Goal: Task Accomplishment & Management: Use online tool/utility

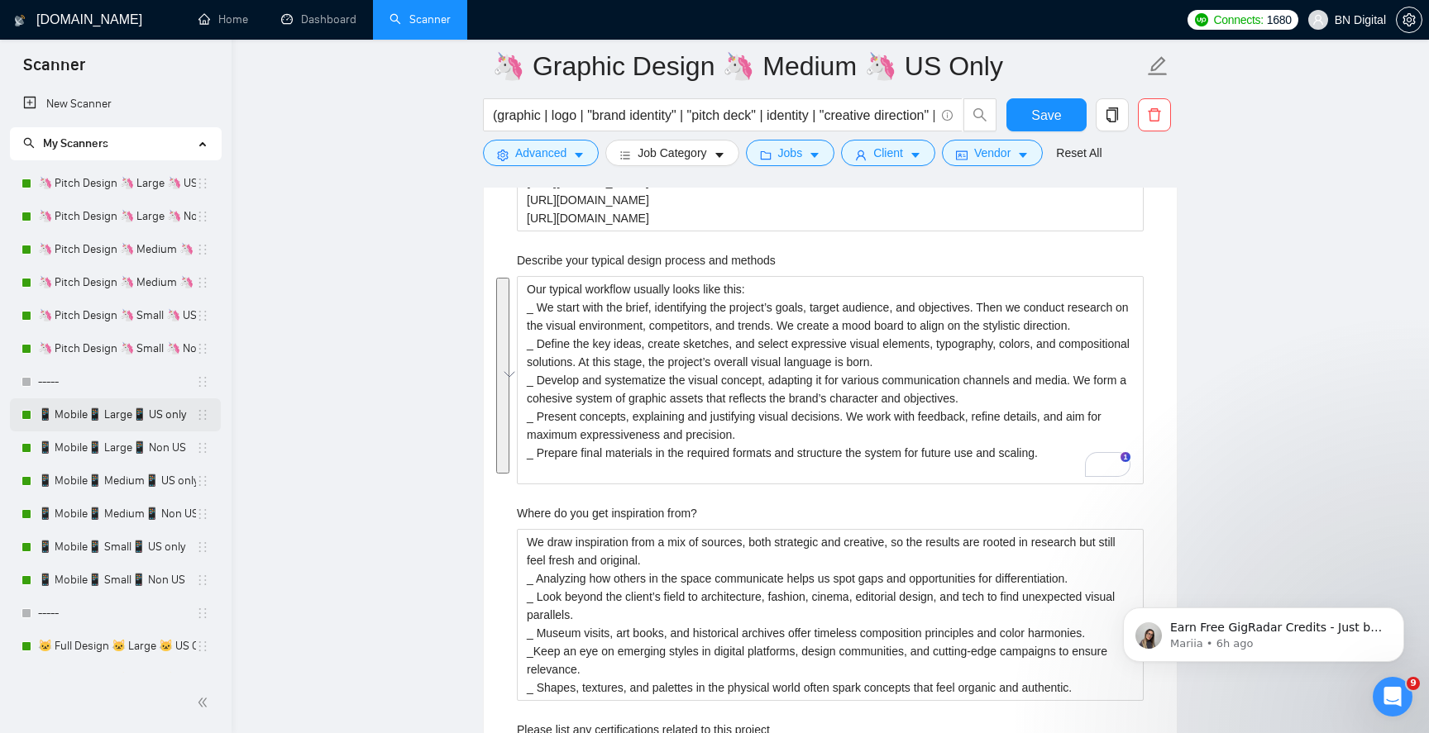
click at [104, 422] on link "📱 Mobile📱 Large📱 US only" at bounding box center [117, 414] width 158 height 33
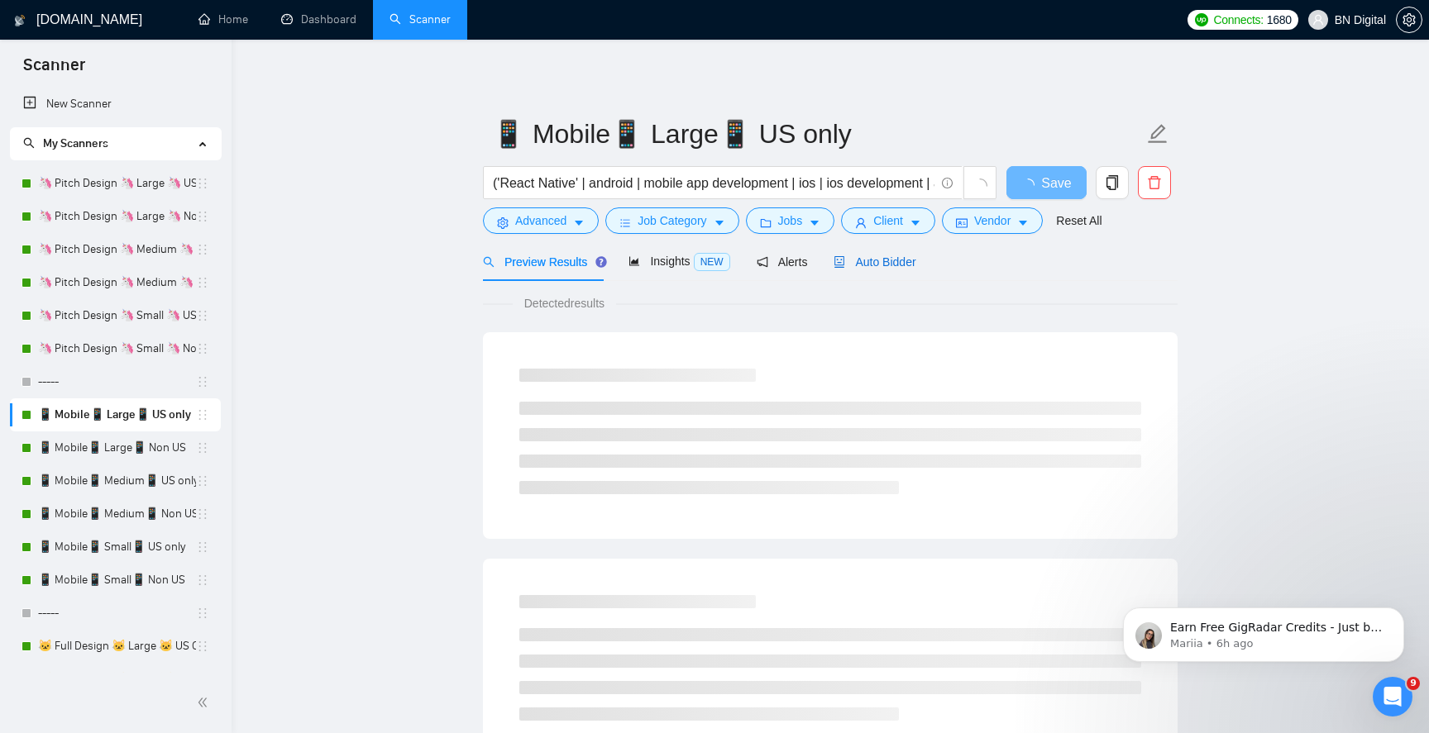
click at [870, 253] on div "Auto Bidder" at bounding box center [874, 262] width 82 height 18
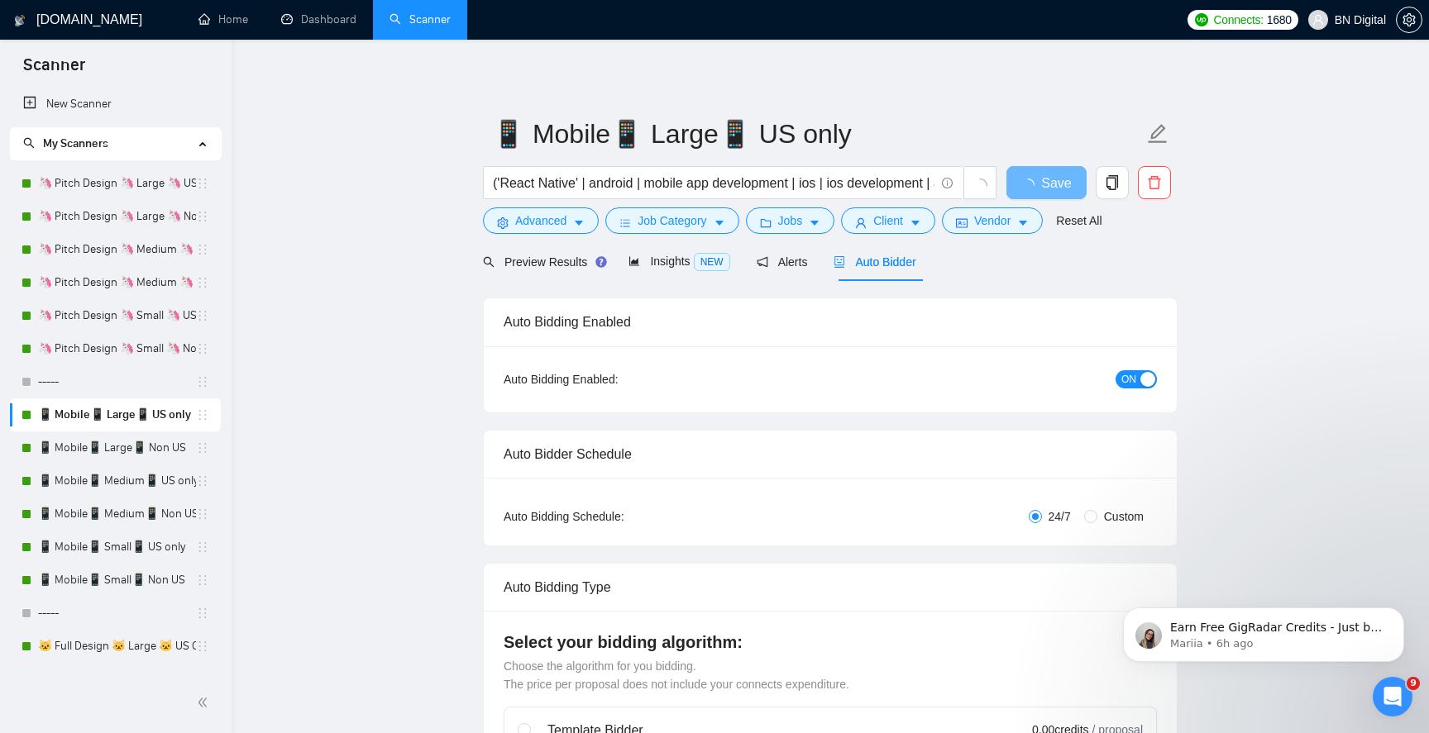
radio input "false"
radio input "true"
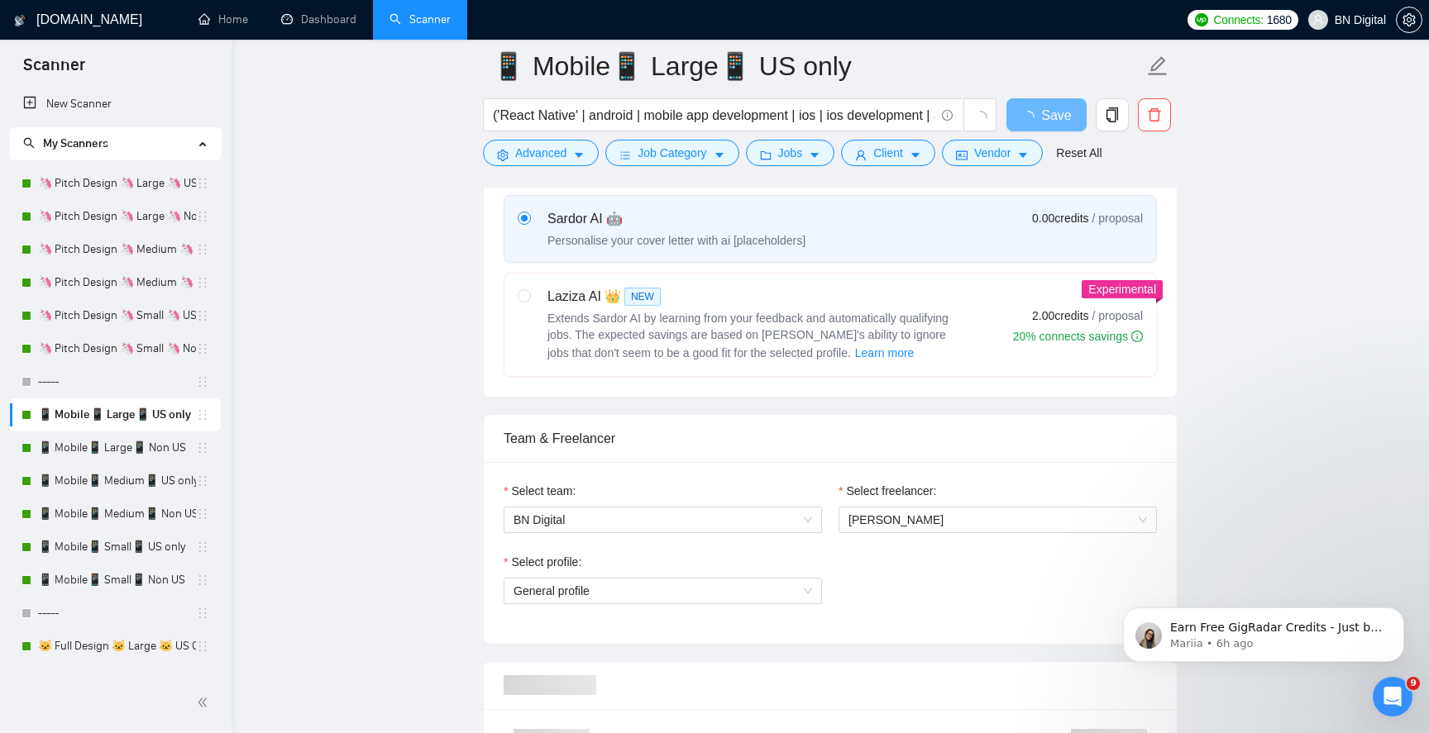
scroll to position [834, 0]
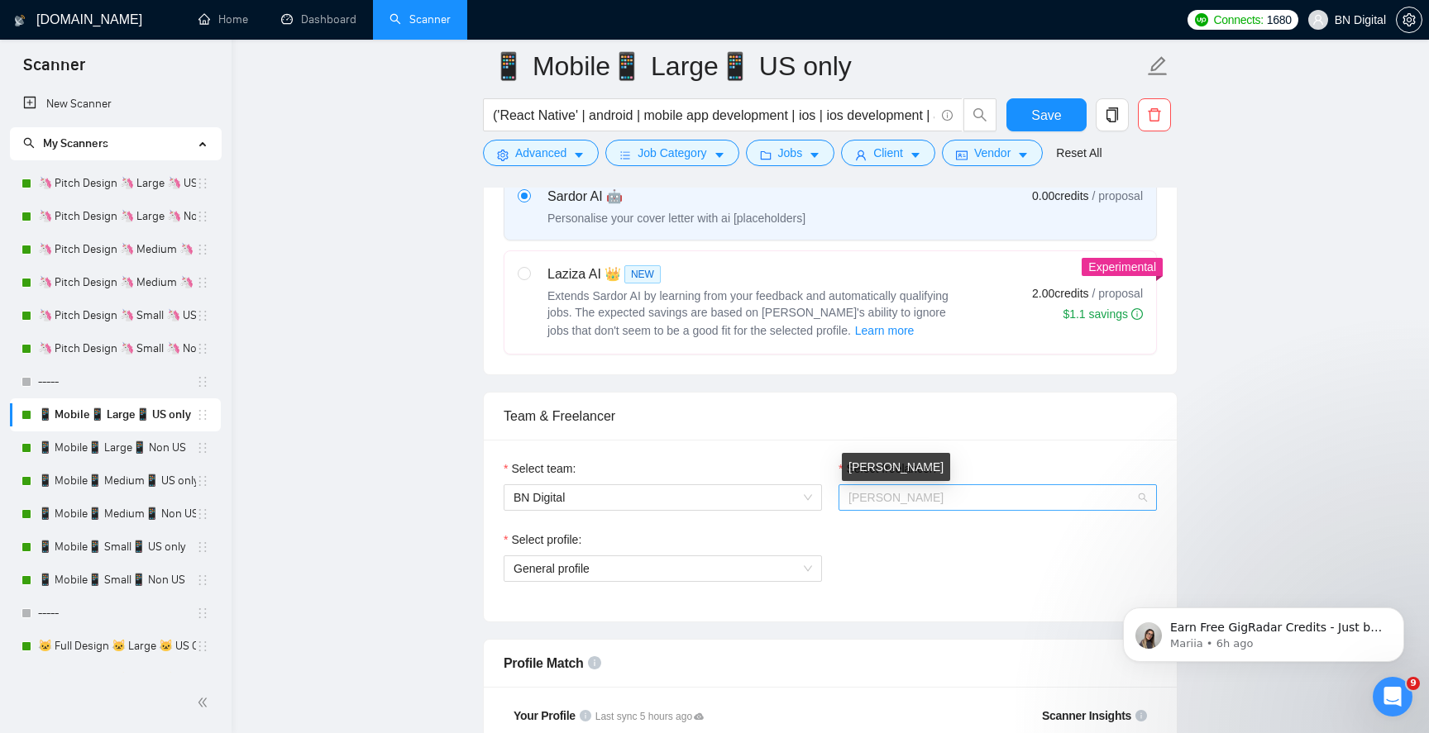
click at [915, 494] on span "[PERSON_NAME]" at bounding box center [895, 497] width 95 height 13
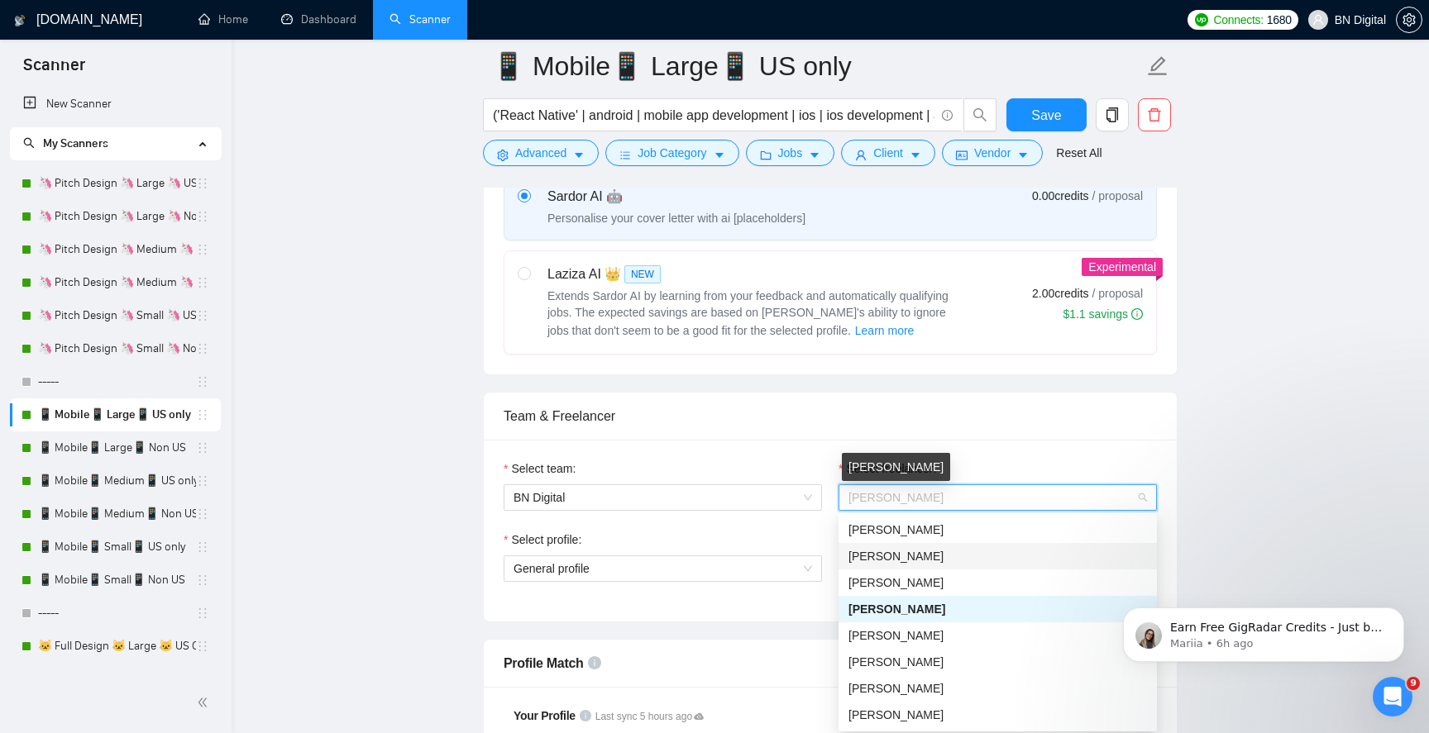
click at [902, 551] on span "[PERSON_NAME]" at bounding box center [895, 556] width 95 height 13
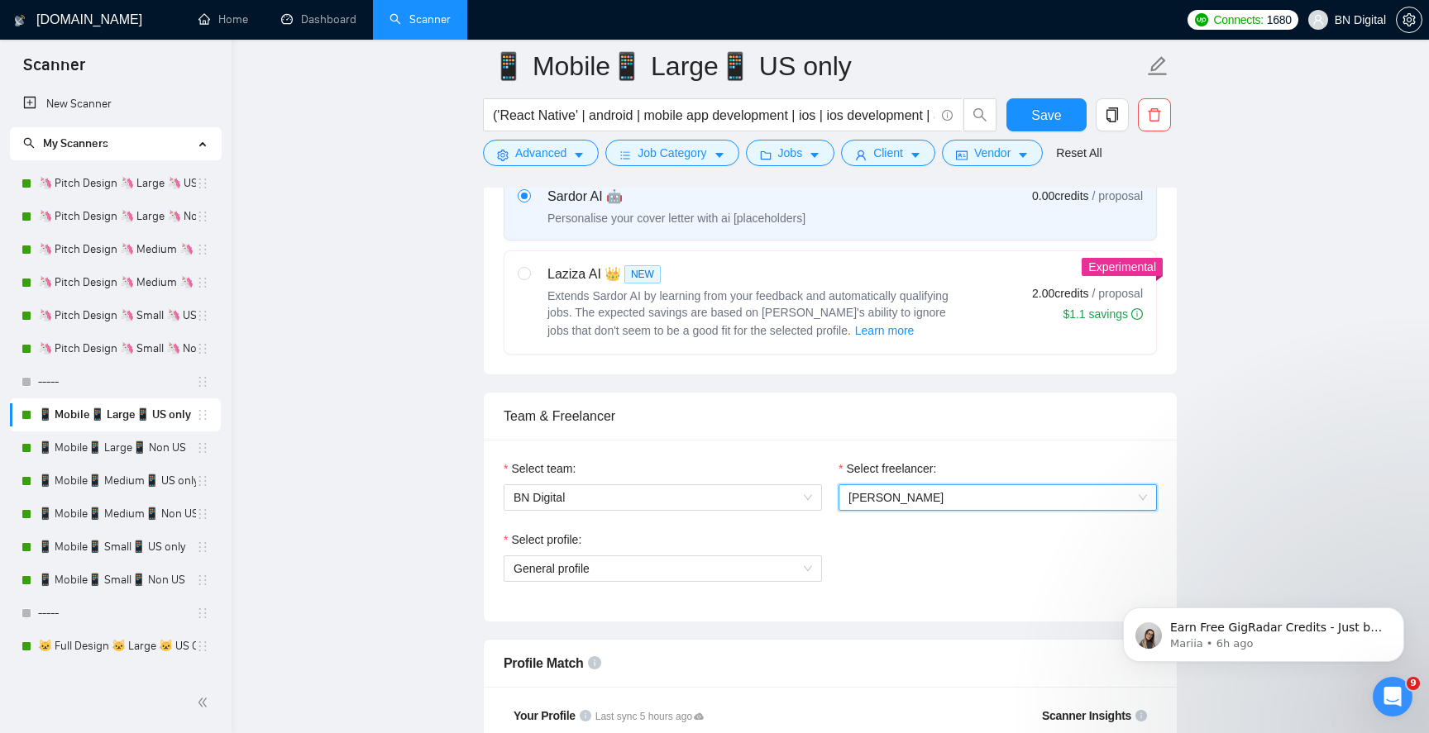
scroll to position [1209, 0]
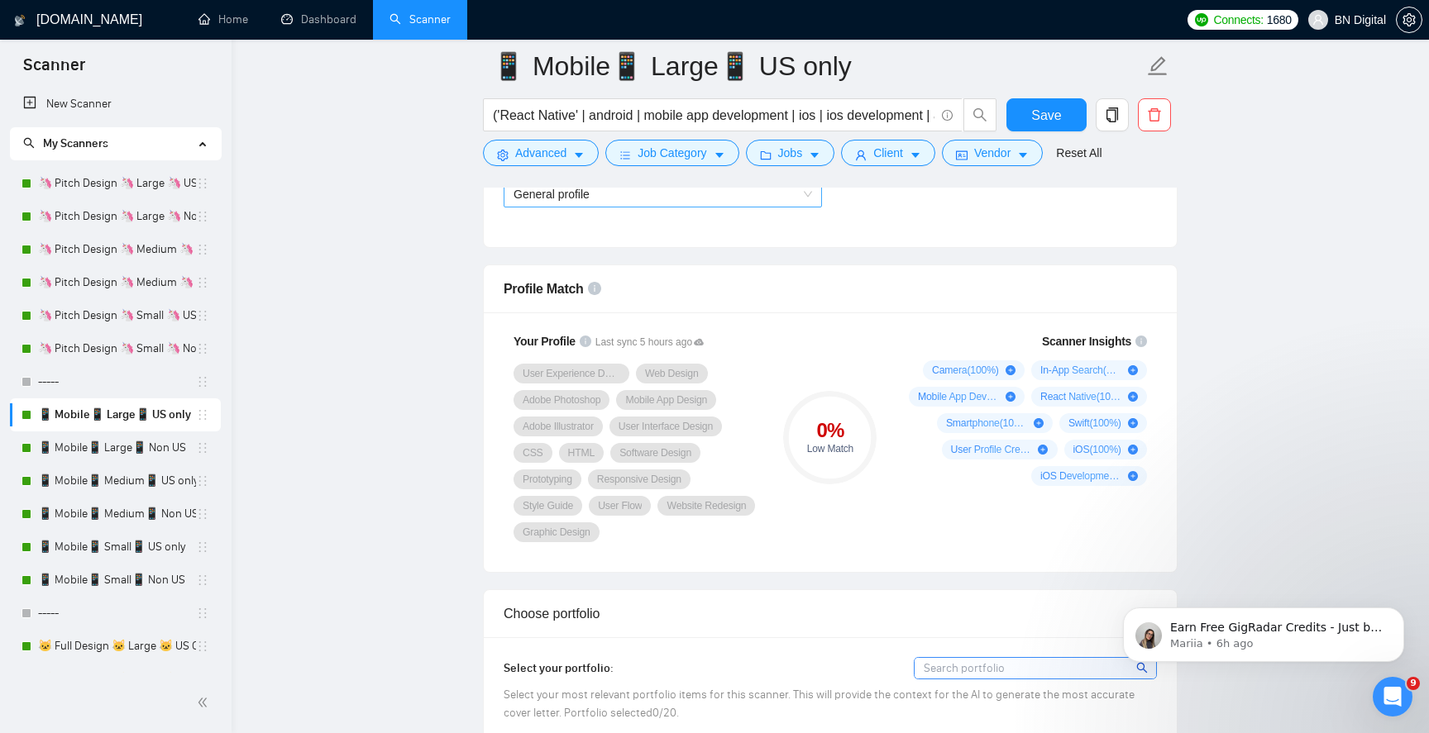
click at [675, 190] on span "General profile" at bounding box center [662, 194] width 298 height 25
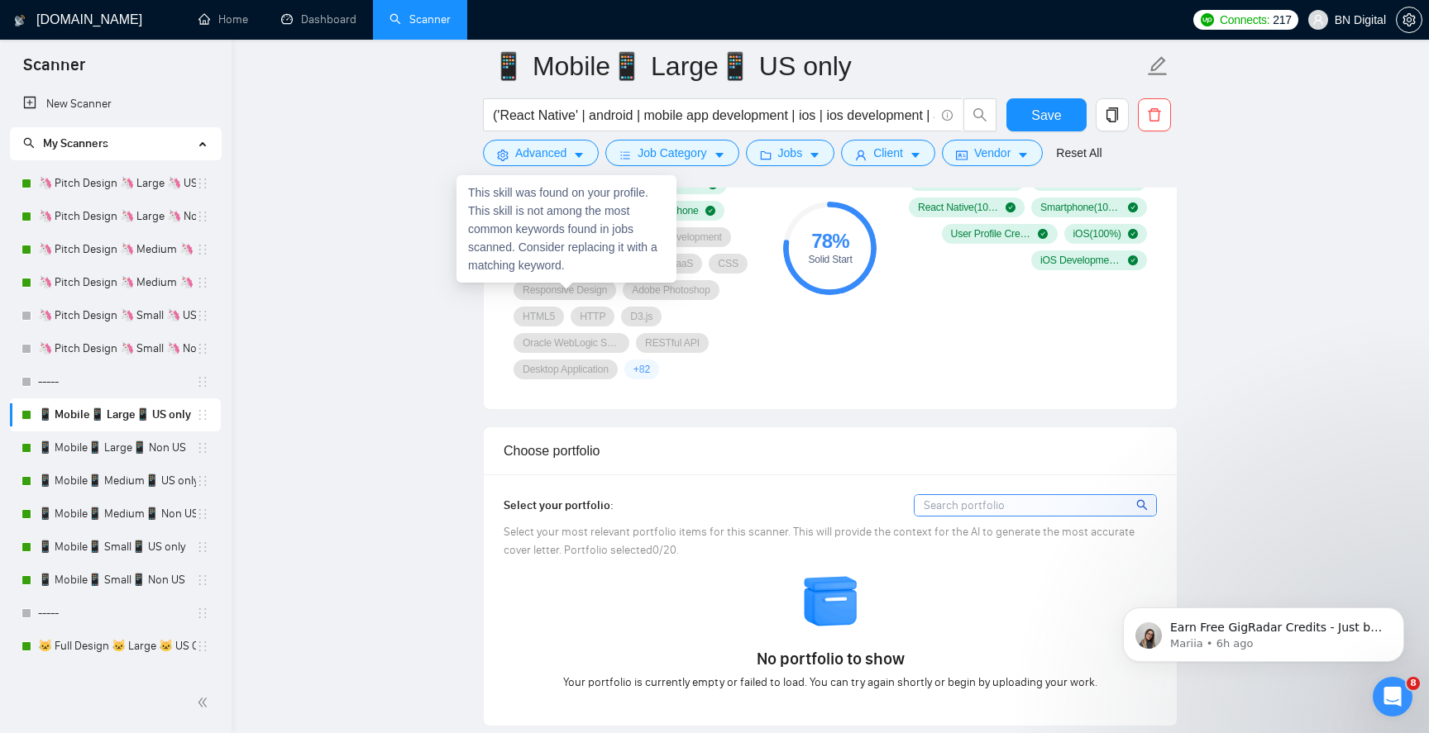
scroll to position [1653, 0]
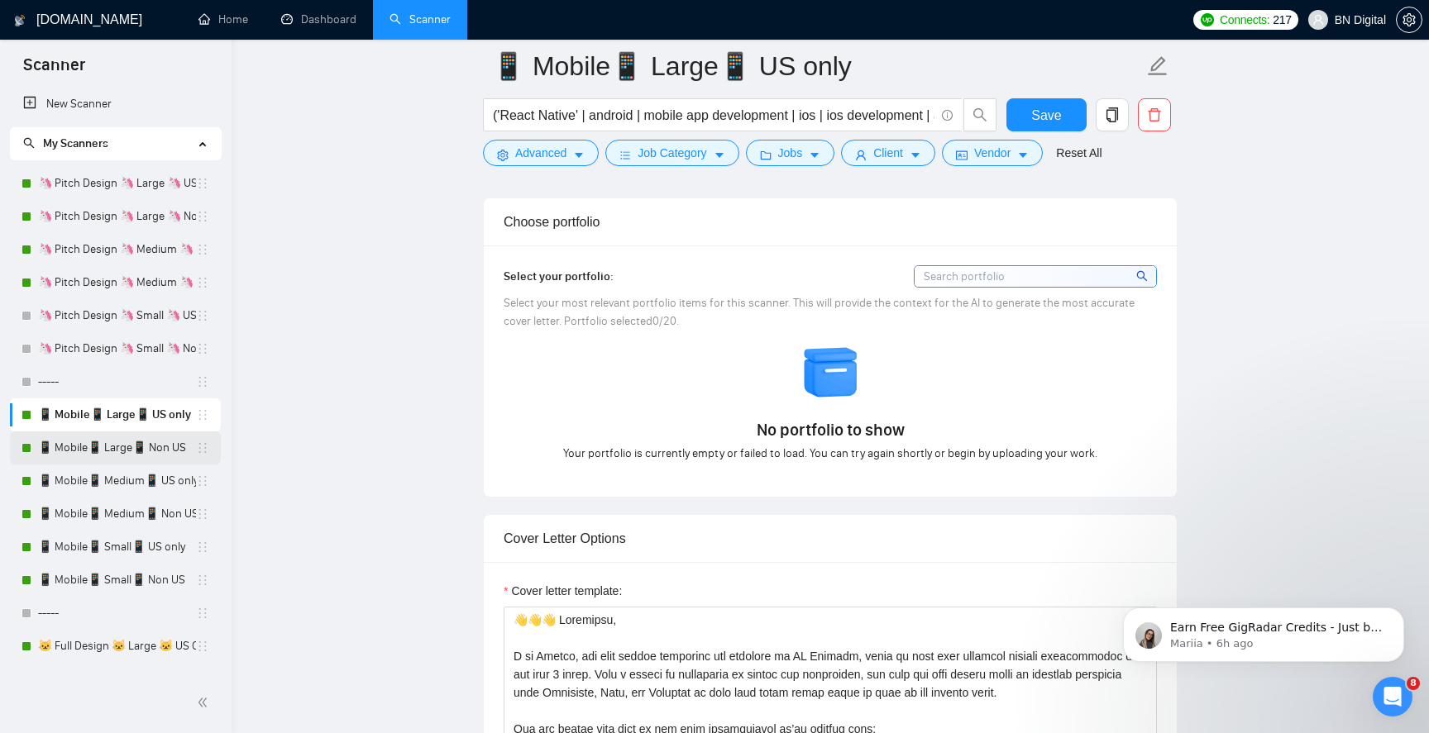
click at [153, 452] on link "📱 Mobile📱 Large📱 Non US" at bounding box center [117, 448] width 158 height 33
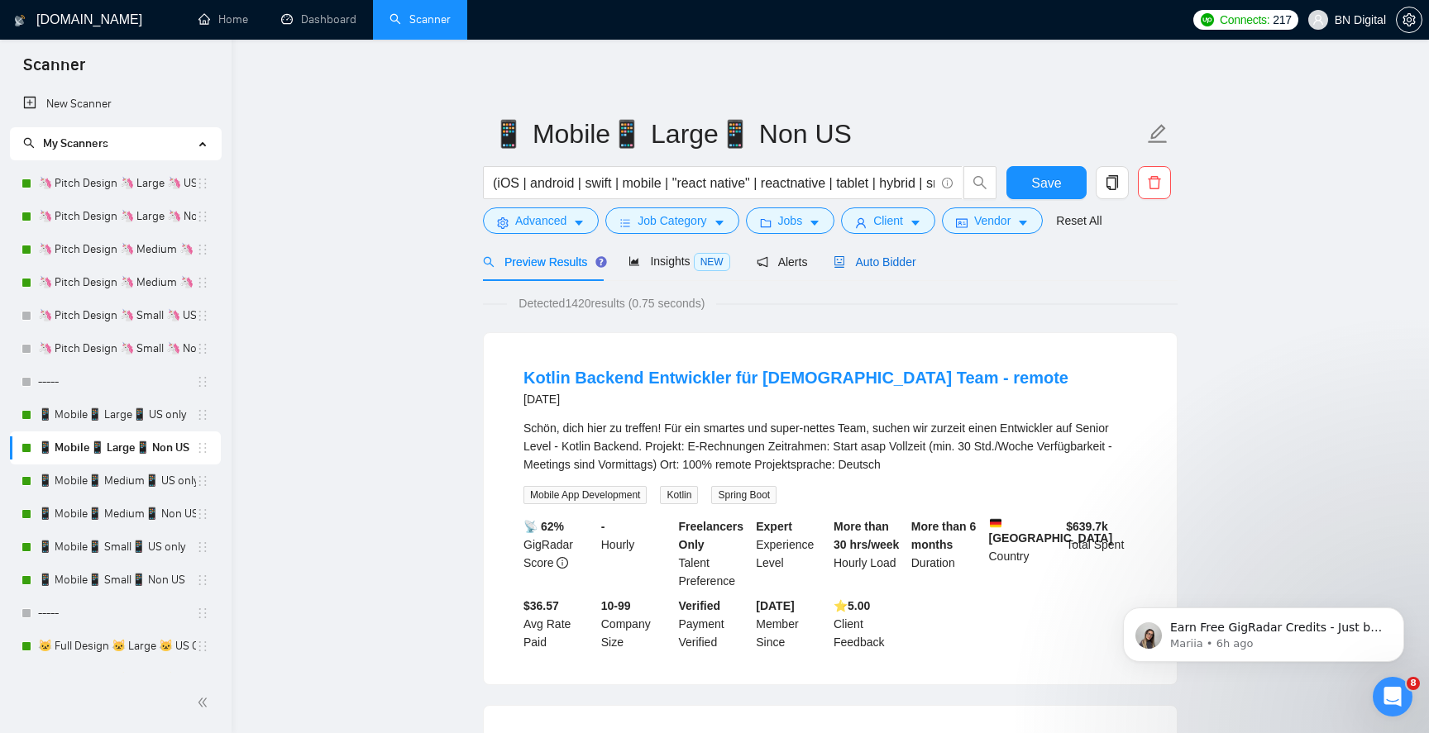
click at [881, 261] on span "Auto Bidder" at bounding box center [874, 261] width 82 height 13
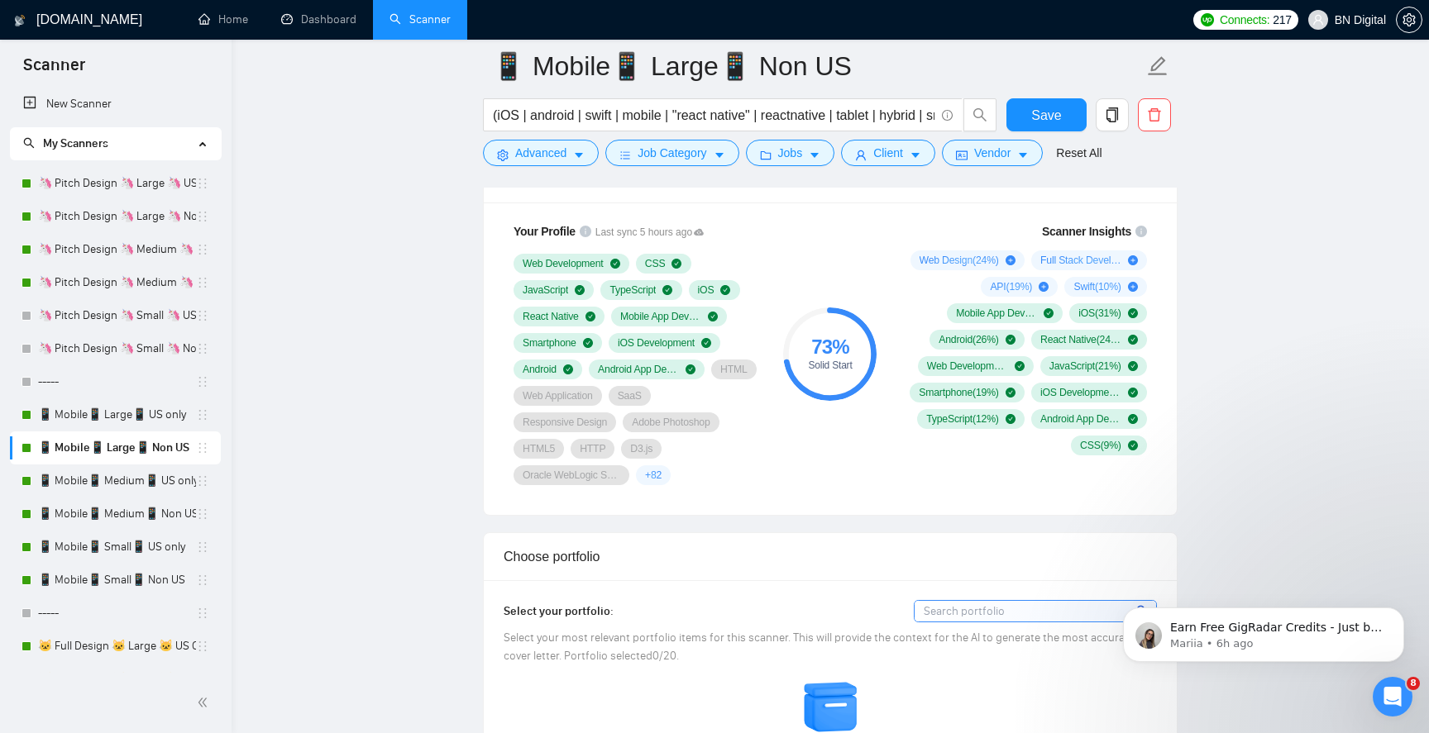
scroll to position [1284, 0]
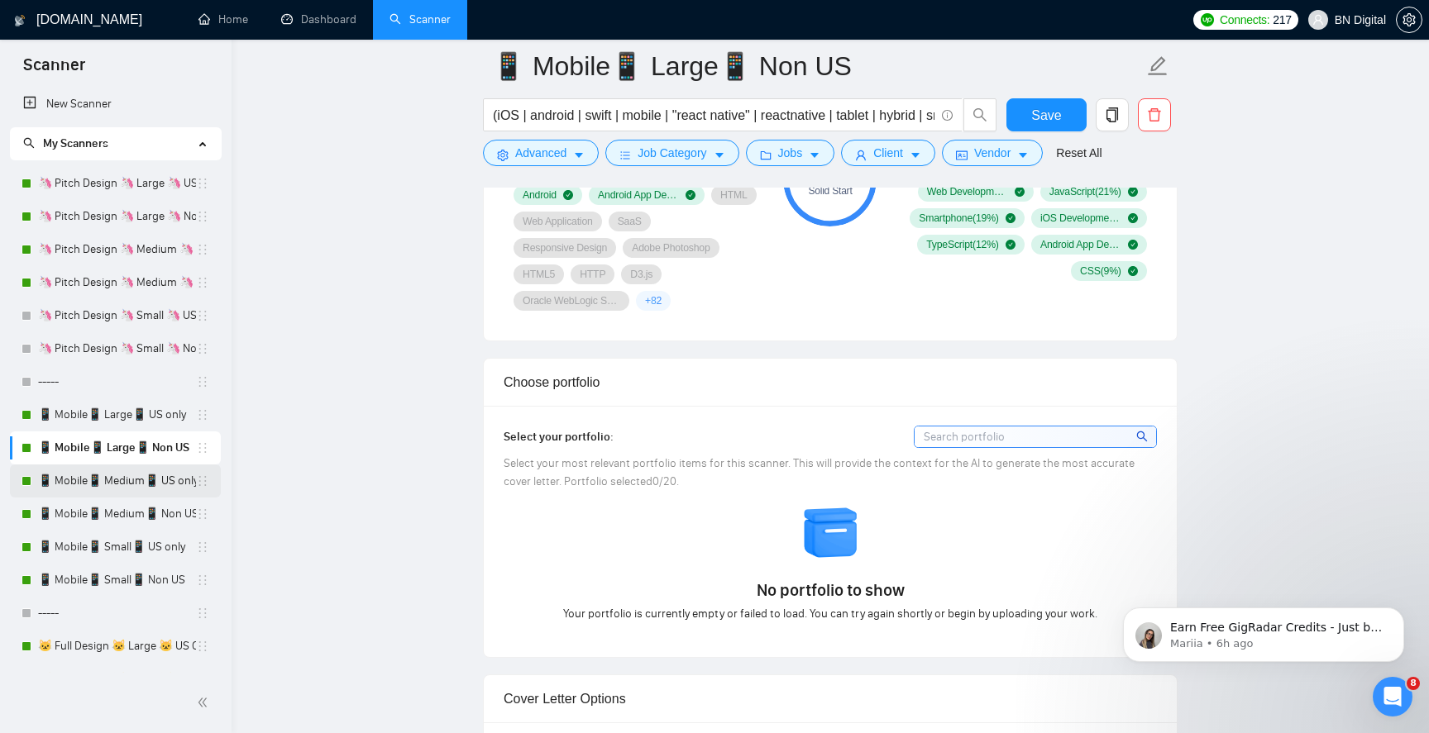
click at [170, 475] on link "📱 Mobile📱 Medium📱 US only" at bounding box center [117, 481] width 158 height 33
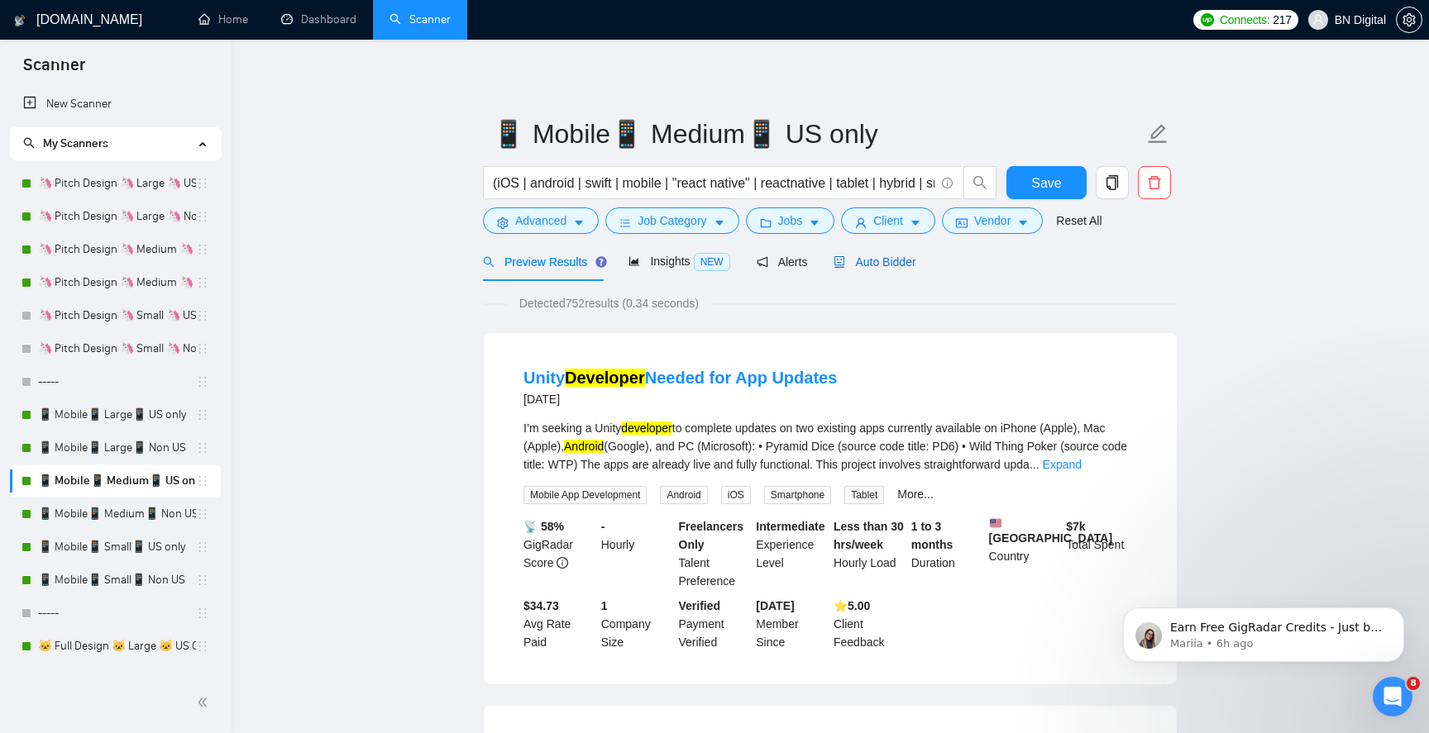
click at [890, 270] on div "Auto Bidder" at bounding box center [874, 262] width 82 height 18
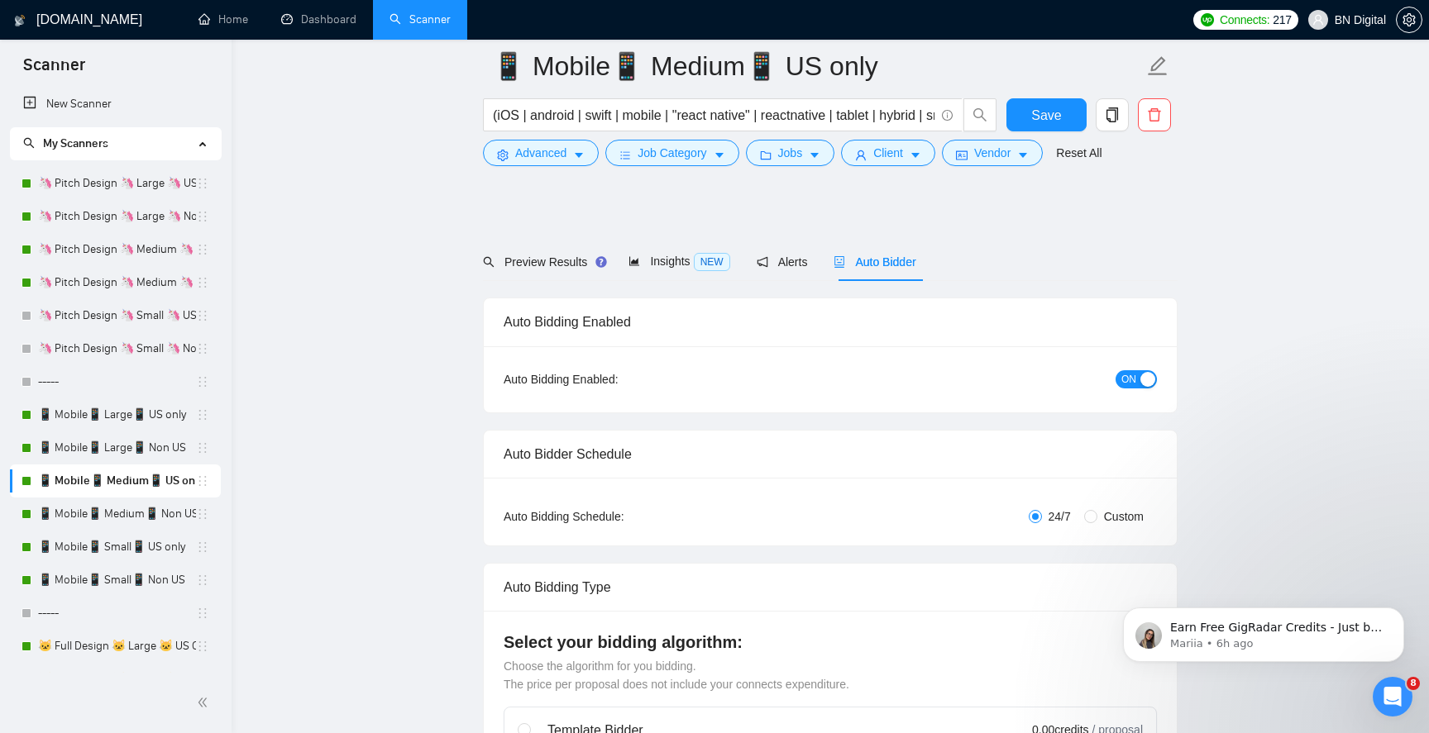
scroll to position [799, 0]
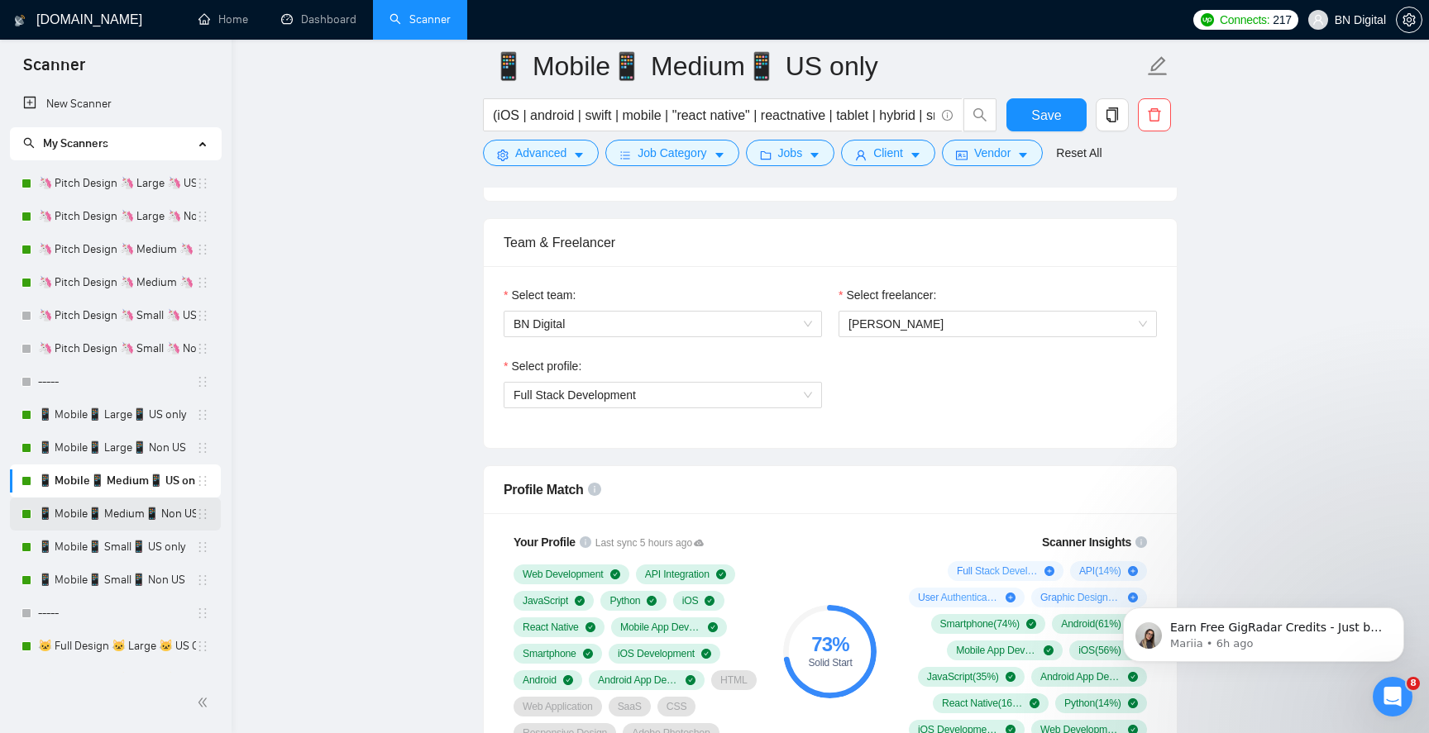
click at [152, 516] on link "📱 Mobile📱 Medium📱 Non US" at bounding box center [117, 514] width 158 height 33
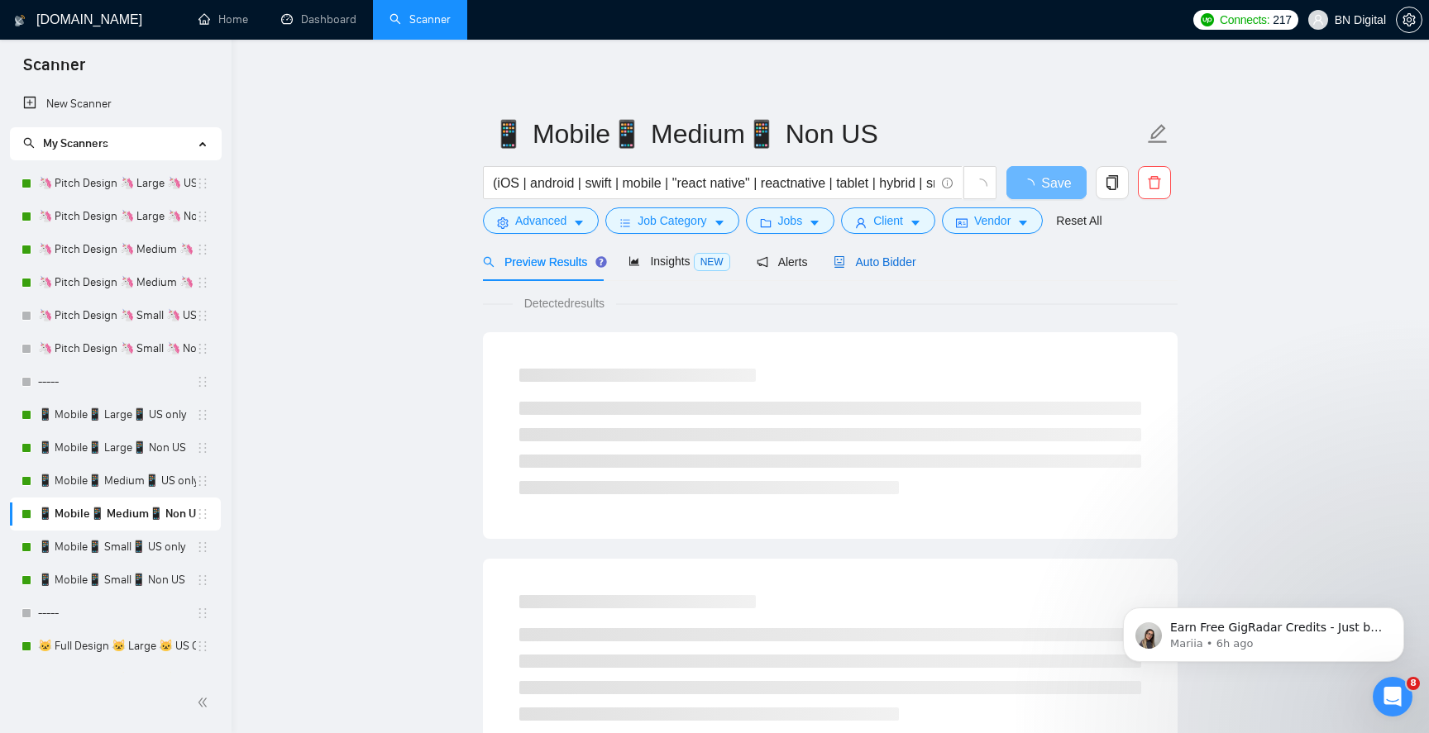
click at [903, 265] on span "Auto Bidder" at bounding box center [874, 261] width 82 height 13
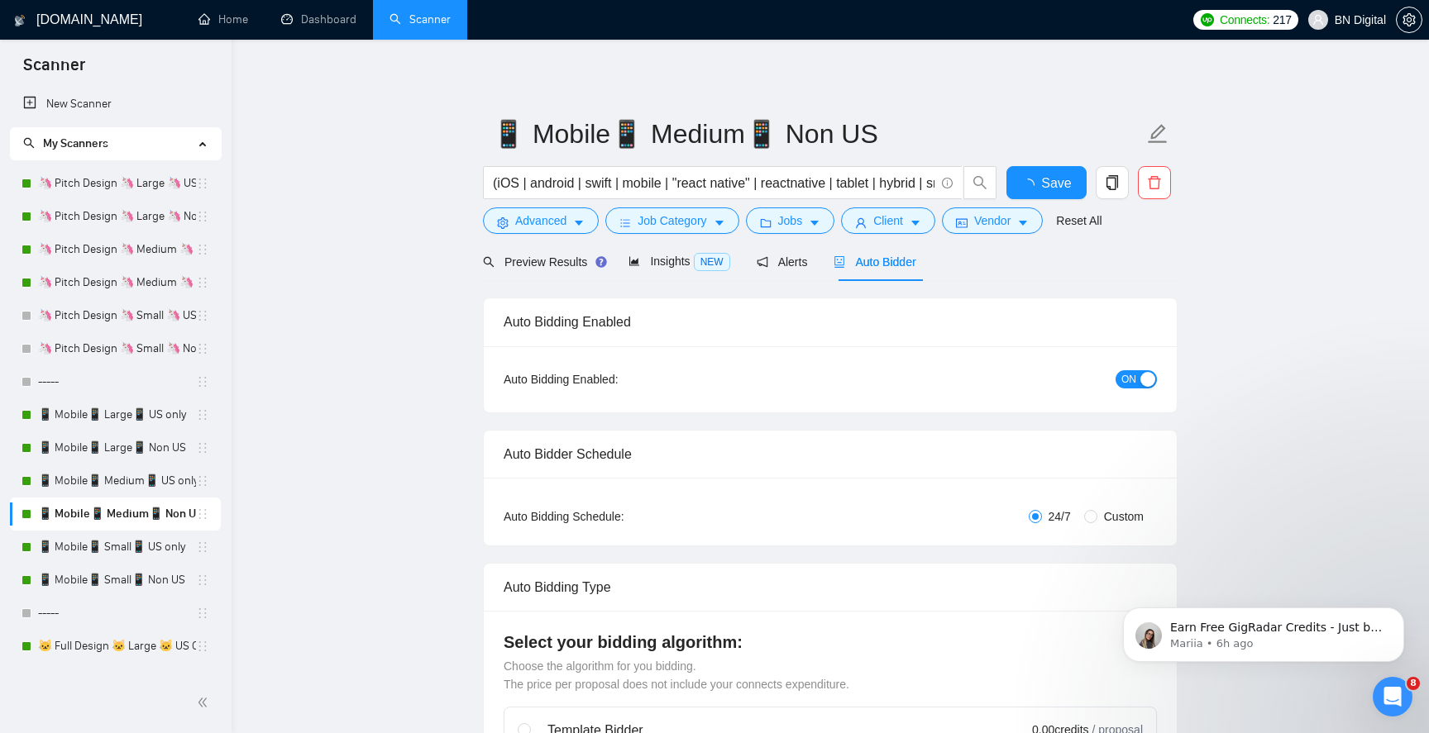
radio input "false"
radio input "true"
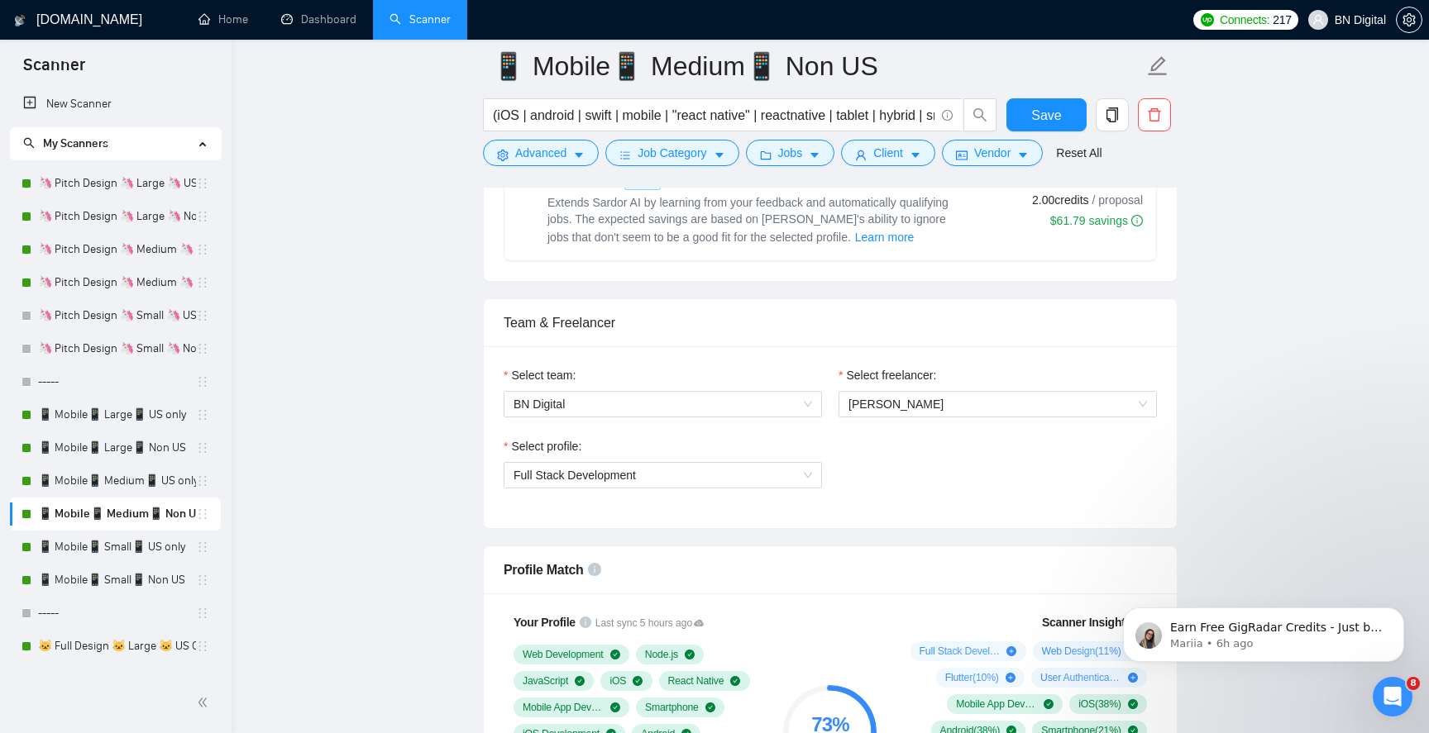
scroll to position [1260, 0]
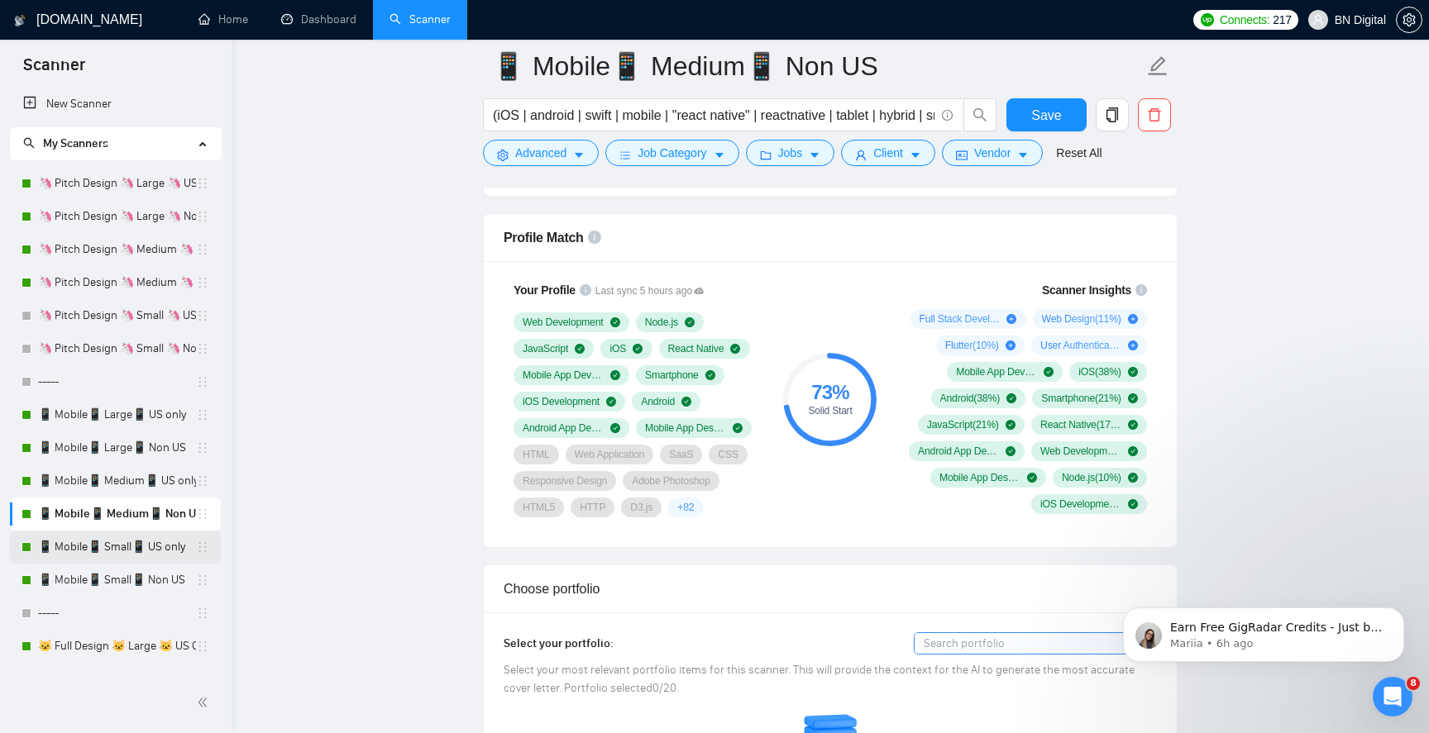
click at [129, 539] on link "📱 Mobile📱 Small📱 US only" at bounding box center [117, 547] width 158 height 33
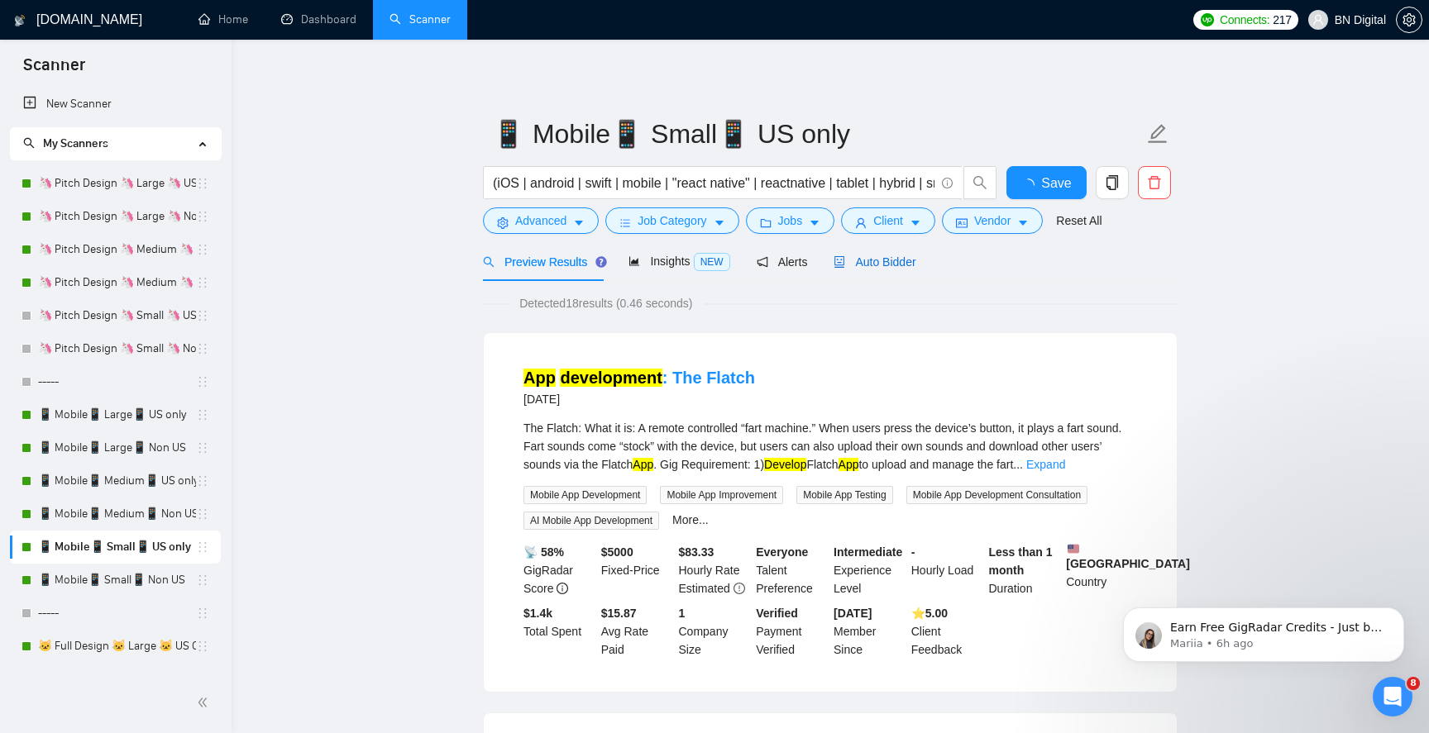
click at [904, 255] on span "Auto Bidder" at bounding box center [874, 261] width 82 height 13
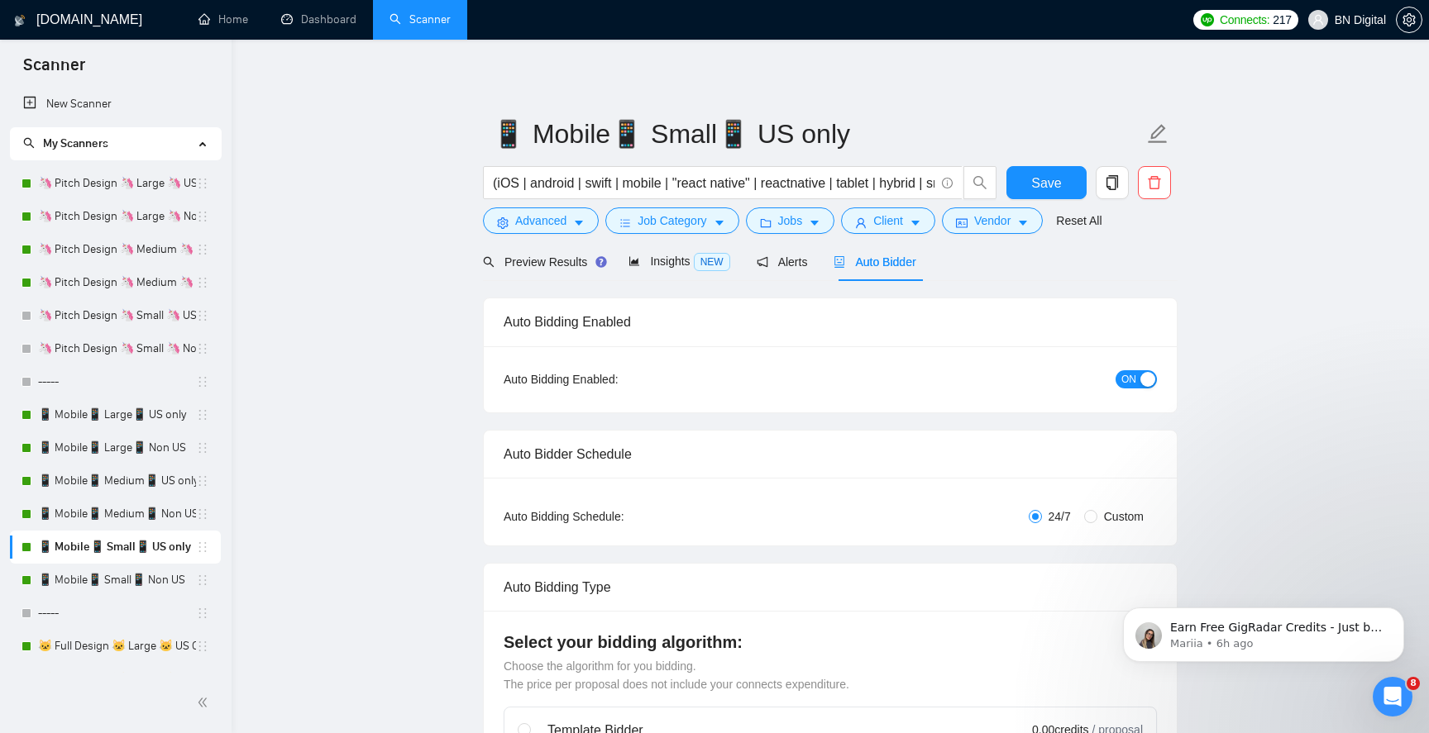
radio input "false"
radio input "true"
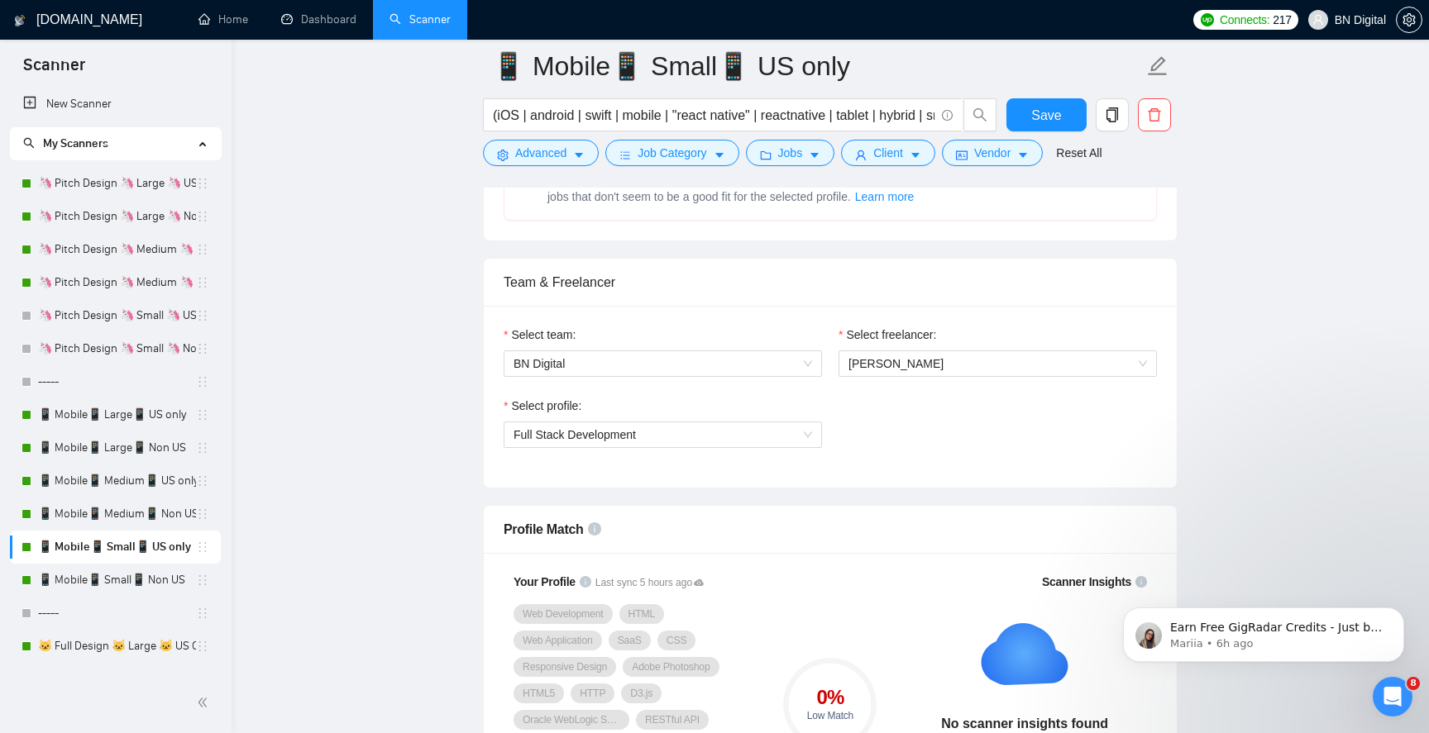
scroll to position [1152, 0]
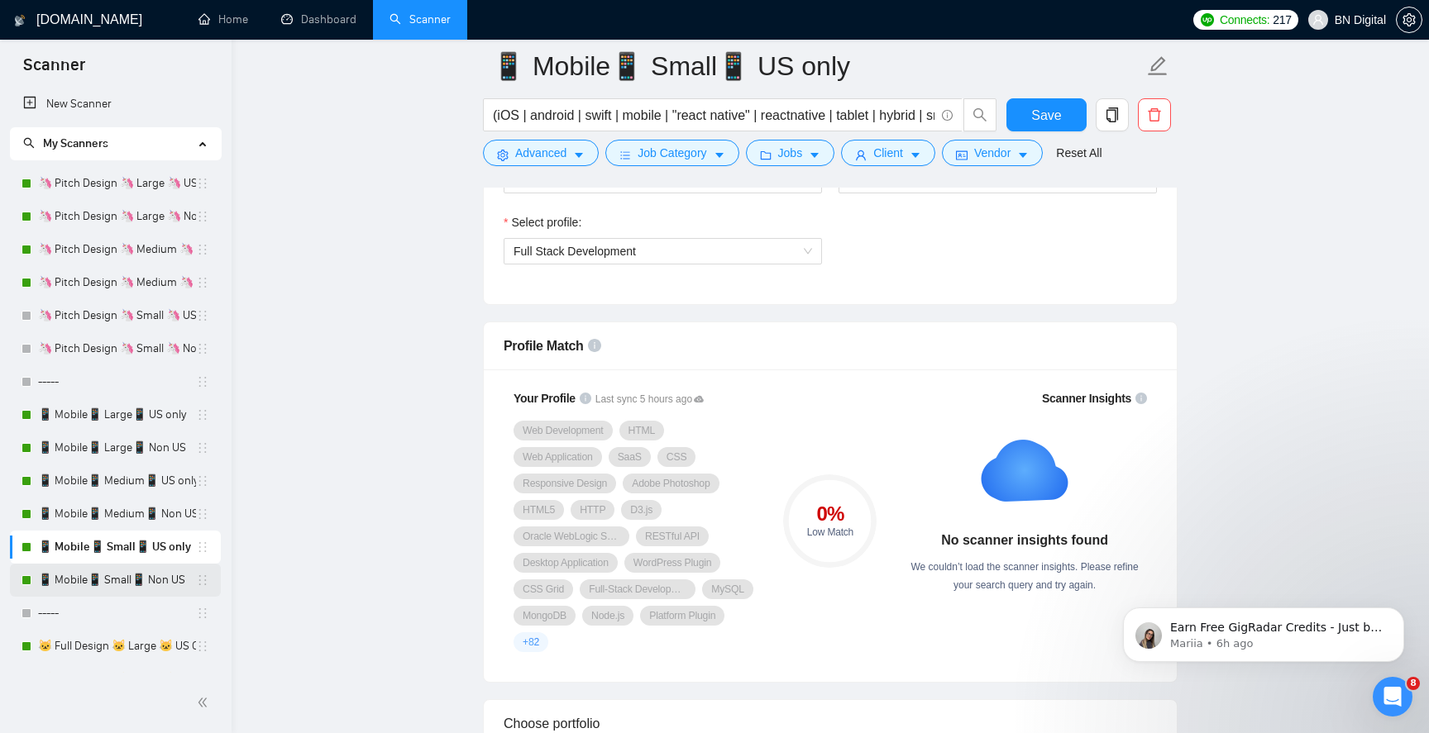
click at [135, 580] on link "📱 Mobile📱 Small📱 Non US" at bounding box center [117, 580] width 158 height 33
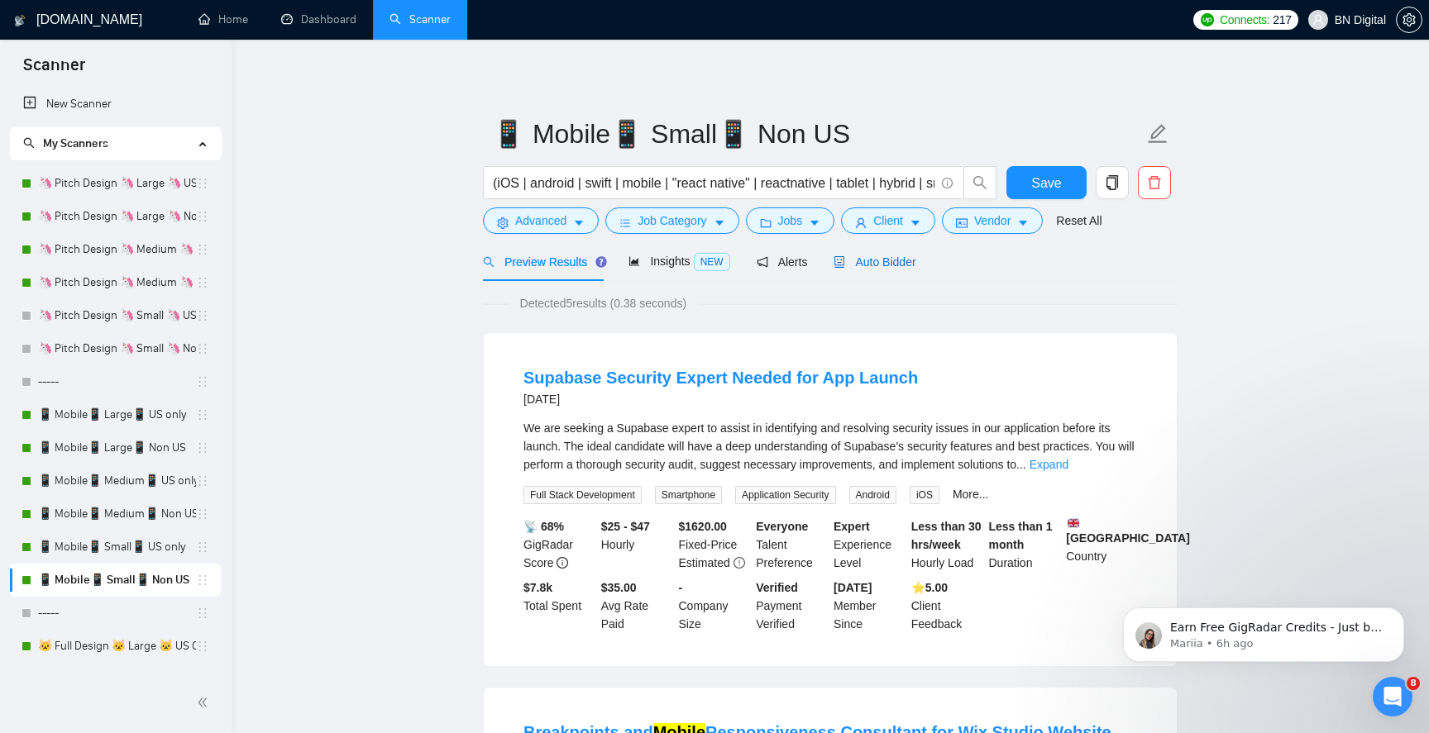
click at [863, 260] on span "Auto Bidder" at bounding box center [874, 261] width 82 height 13
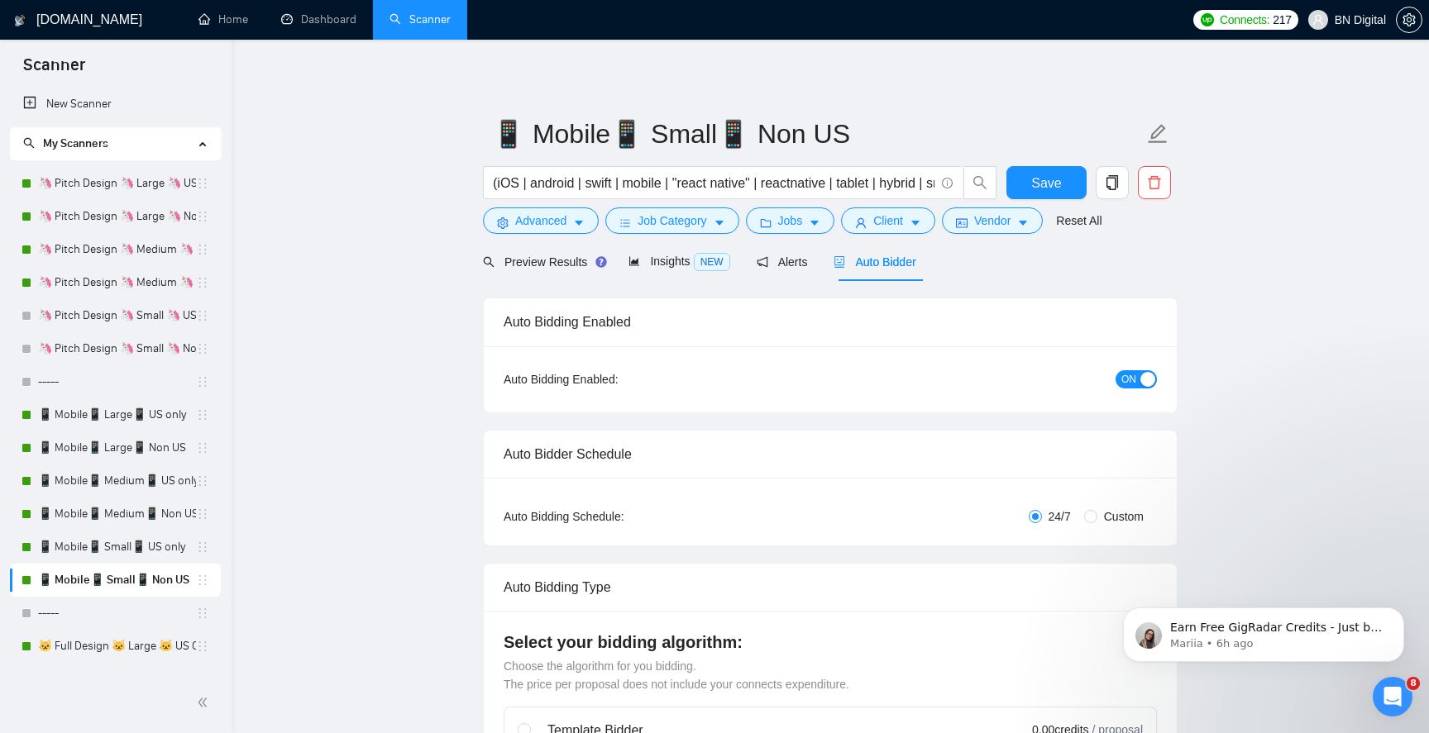
radio input "false"
radio input "true"
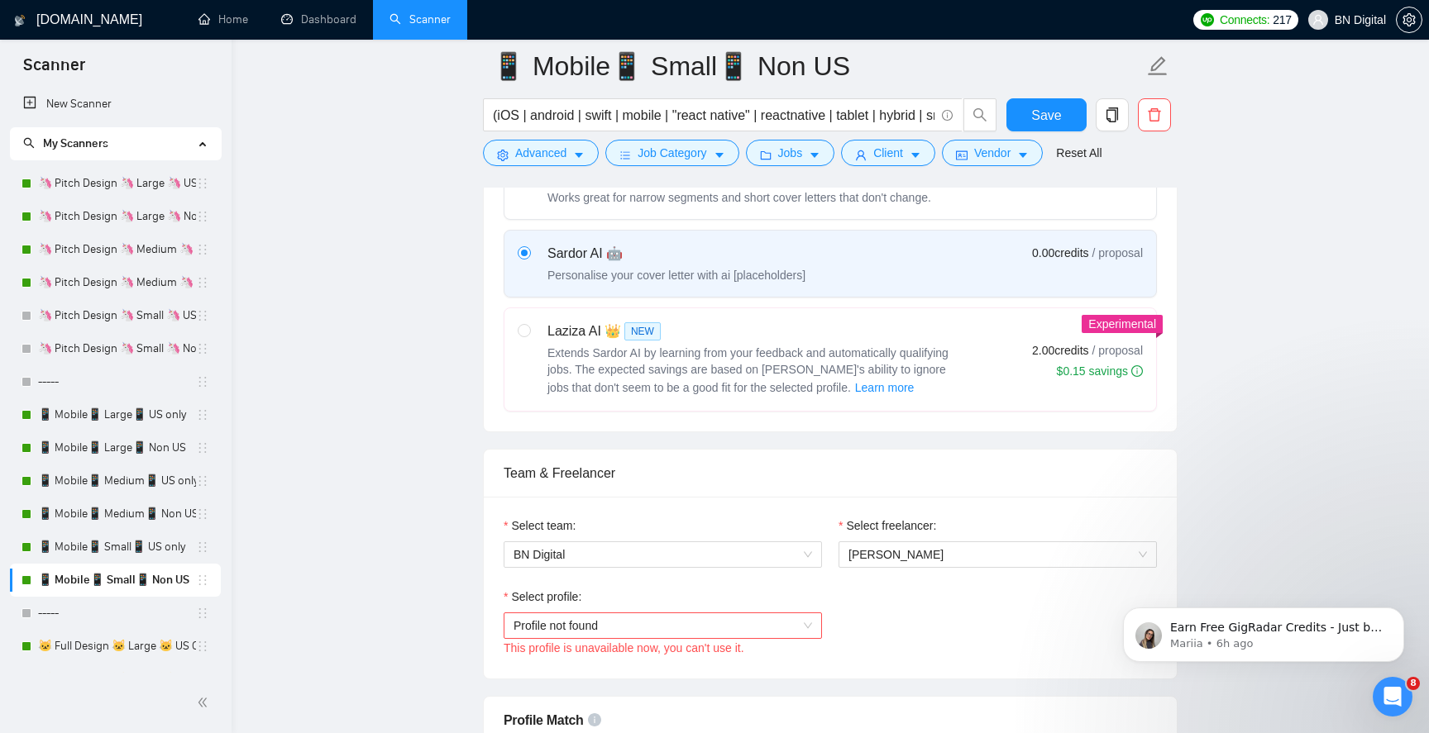
scroll to position [947, 0]
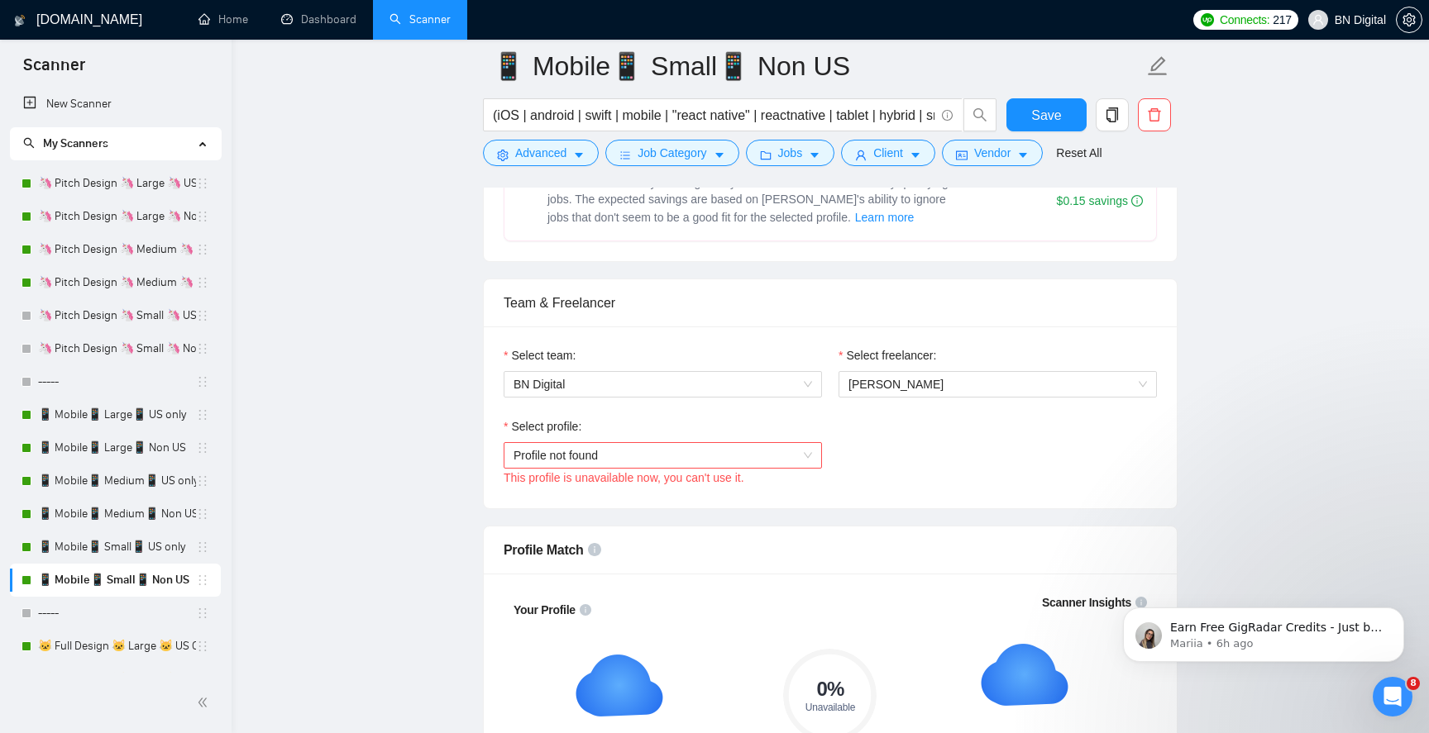
click at [596, 463] on span "Profile not found" at bounding box center [662, 455] width 298 height 25
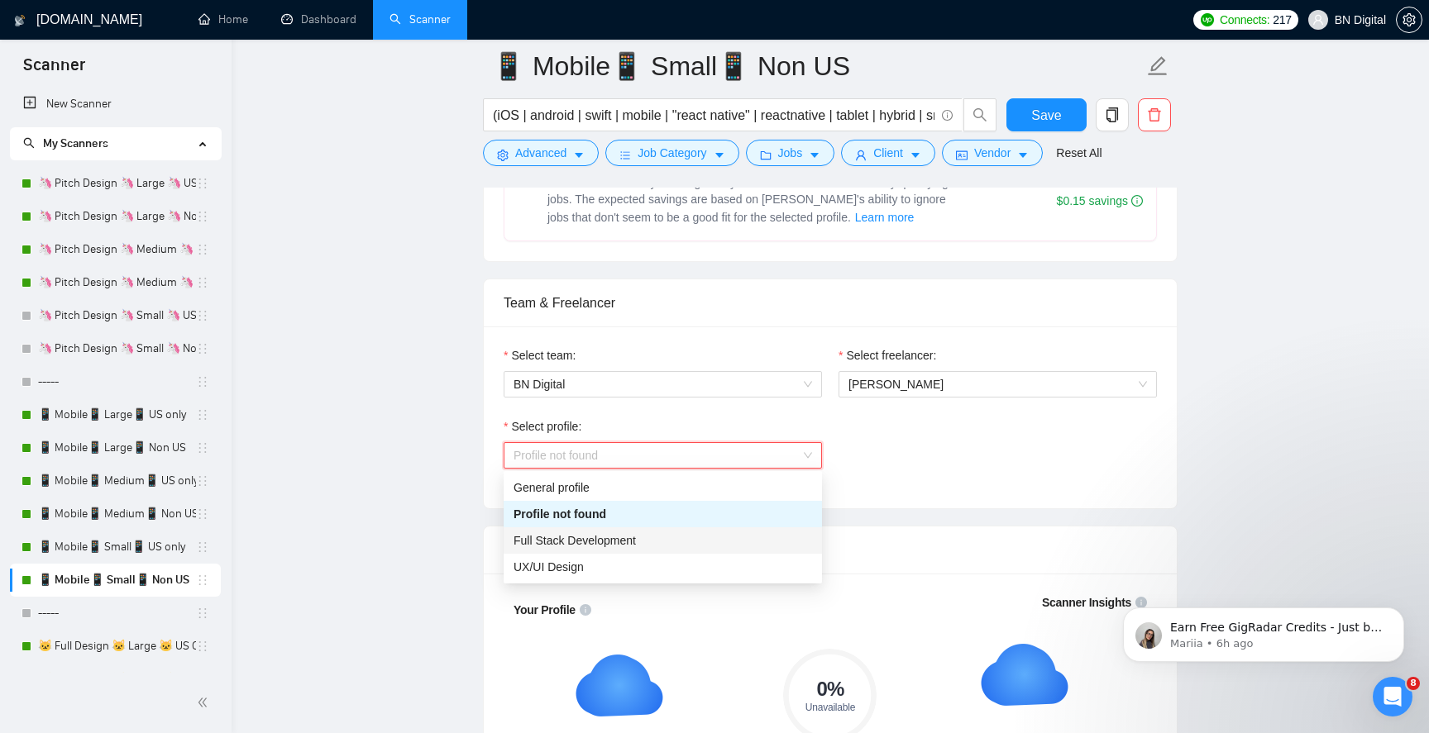
click at [588, 538] on span "Full Stack Development" at bounding box center [574, 540] width 122 height 13
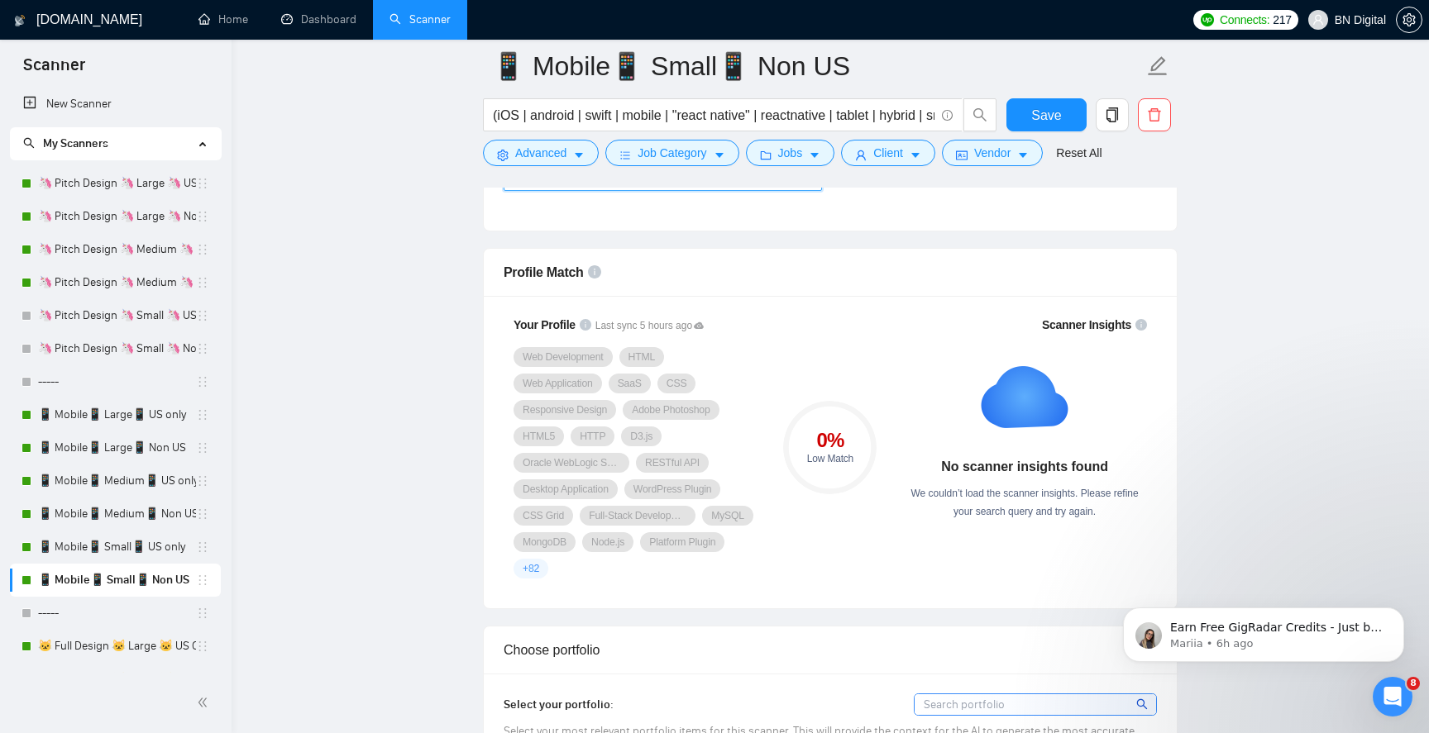
scroll to position [1643, 0]
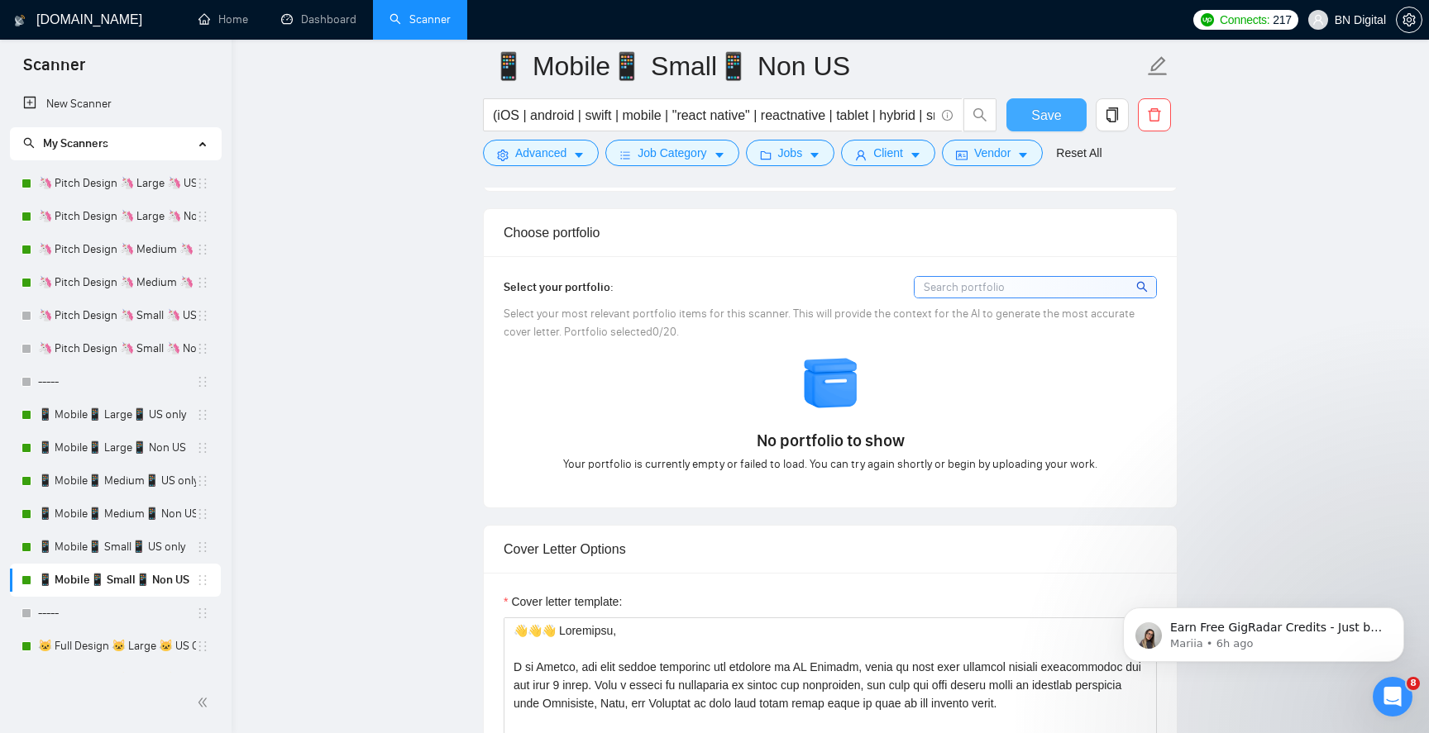
click at [1042, 113] on span "Save" at bounding box center [1046, 115] width 30 height 21
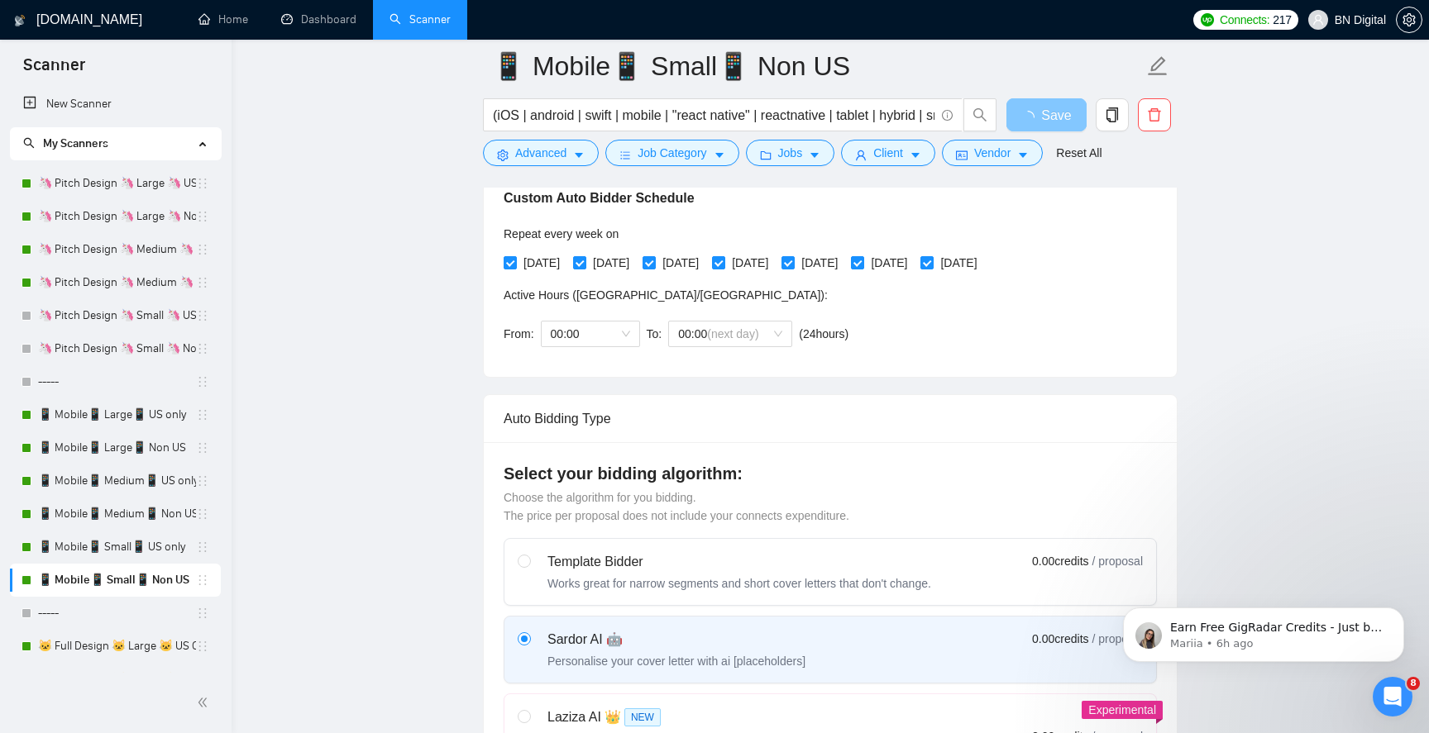
scroll to position [0, 0]
